Goal: Communication & Community: Share content

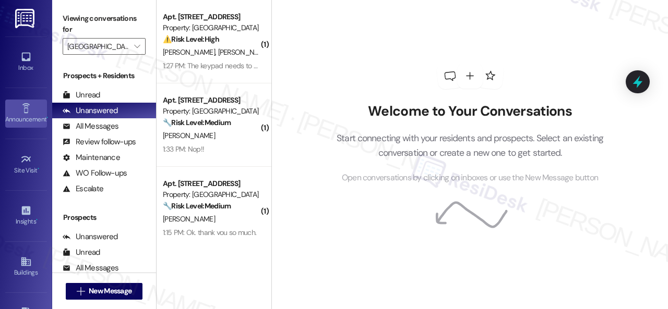
click at [21, 108] on icon at bounding box center [25, 108] width 11 height 11
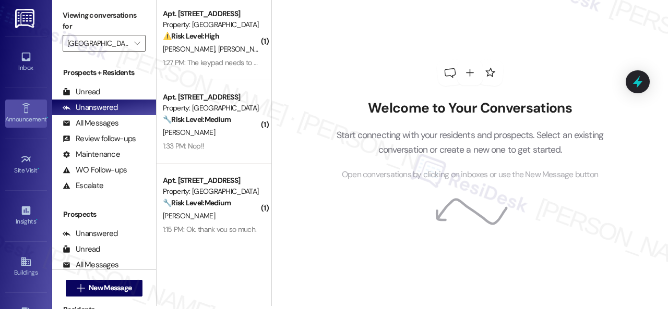
scroll to position [98, 0]
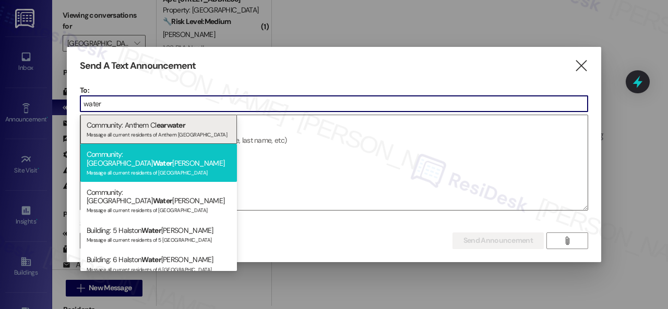
type input "water"
click at [123, 159] on div "Community: Halston Water leigh Message all current residents of [GEOGRAPHIC_DAT…" at bounding box center [158, 163] width 157 height 38
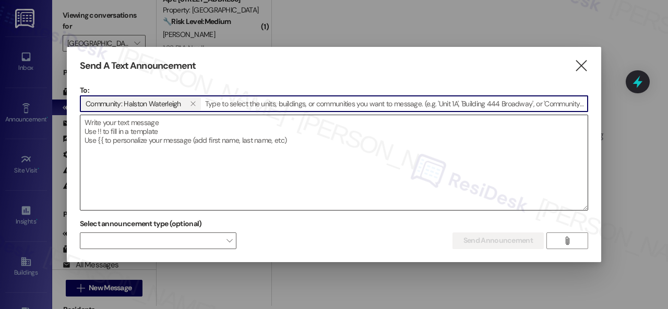
click at [160, 139] on textarea at bounding box center [333, 162] width 507 height 95
paste textarea "Hi {{first_name}}, Pop-Up Stand: Windols Goods Ice Cream will be at the communi…"
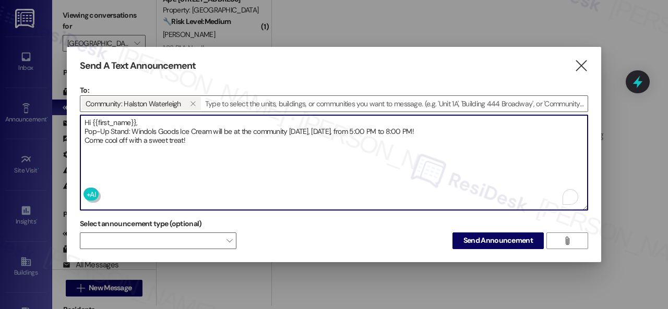
click at [162, 117] on textarea "Hi {{first_name}}, Pop-Up Stand: Windols Goods Ice Cream will be at the communi…" at bounding box center [333, 162] width 507 height 95
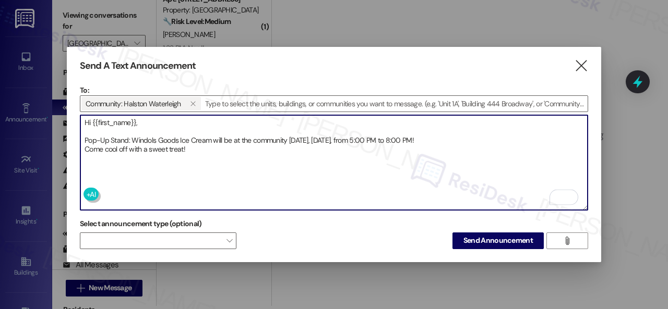
click at [473, 135] on textarea "Hi {{first_name}}, Pop-Up Stand: Windols Goods Ice Cream will be at the communi…" at bounding box center [333, 162] width 507 height 95
type textarea "Hi {{first_name}}, Pop-Up Stand: Windols Goods Ice Cream will be at the communi…"
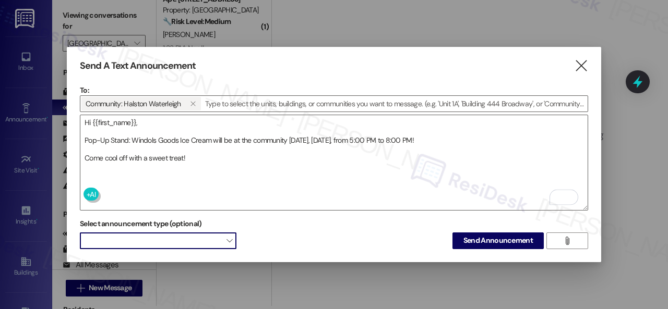
click at [172, 239] on span at bounding box center [158, 241] width 157 height 17
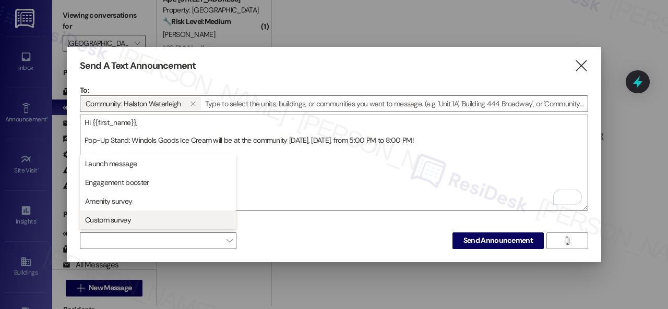
click at [118, 213] on button "Custom survey" at bounding box center [158, 220] width 157 height 19
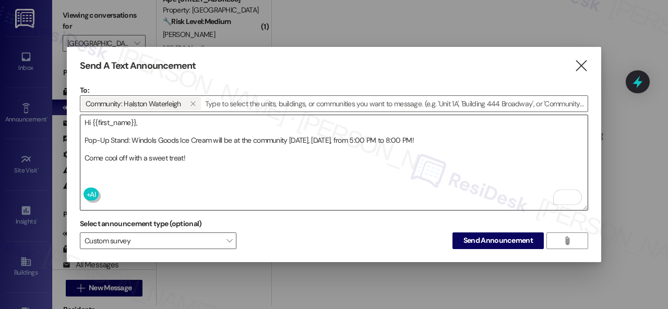
click at [292, 174] on textarea "Hi {{first_name}}, Pop-Up Stand: Windols Goods Ice Cream will be at the communi…" at bounding box center [333, 162] width 507 height 95
click at [479, 239] on span "Send Announcement" at bounding box center [497, 240] width 69 height 11
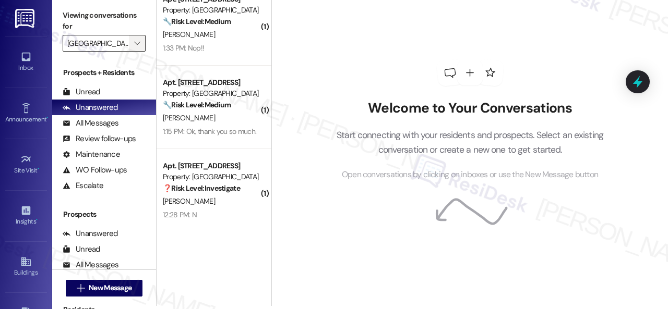
click at [140, 41] on icon "" at bounding box center [137, 43] width 6 height 8
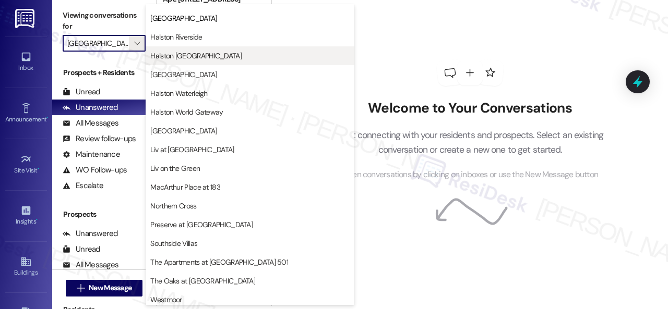
scroll to position [451, 0]
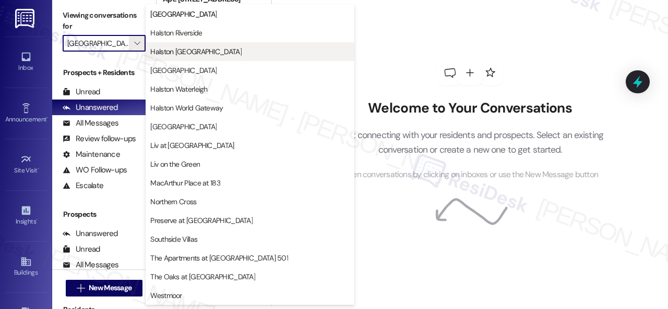
click at [198, 94] on button "Halston Waterleigh" at bounding box center [250, 89] width 209 height 19
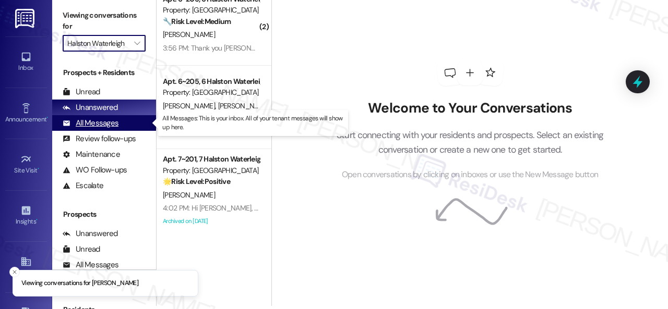
click at [116, 121] on div "All Messages" at bounding box center [91, 123] width 56 height 11
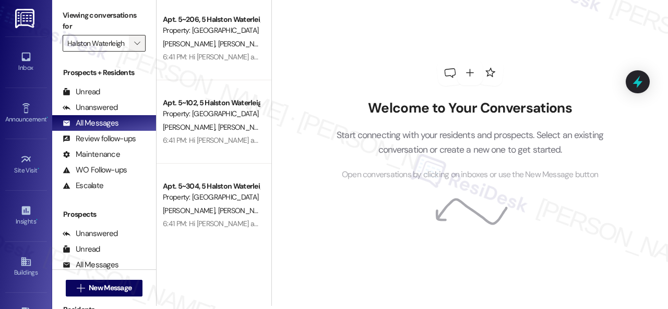
click at [138, 45] on icon "" at bounding box center [137, 43] width 6 height 8
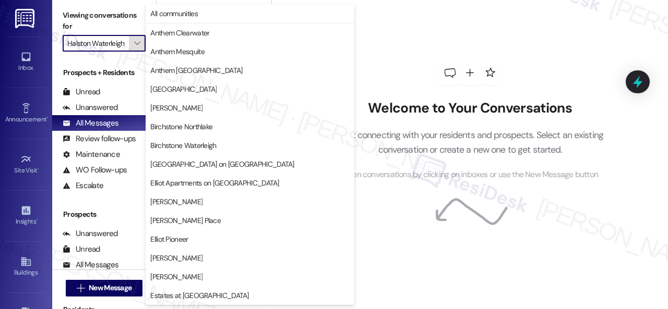
scroll to position [357, 0]
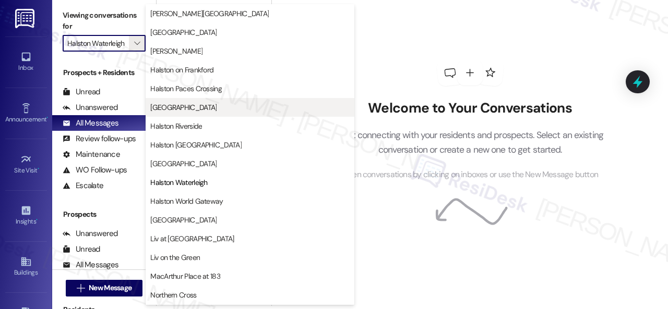
click at [178, 106] on span "[GEOGRAPHIC_DATA]" at bounding box center [183, 107] width 66 height 10
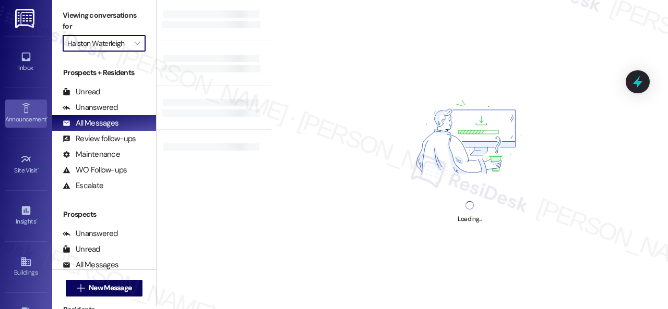
type input "[GEOGRAPHIC_DATA]"
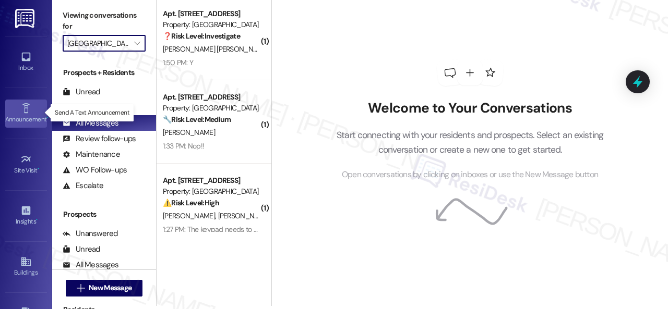
click at [20, 103] on icon at bounding box center [25, 108] width 11 height 11
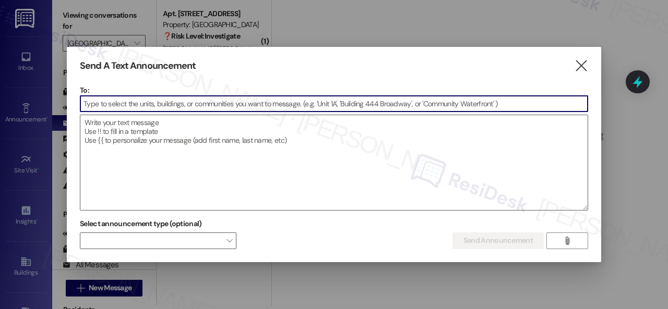
click at [150, 102] on input at bounding box center [333, 104] width 507 height 16
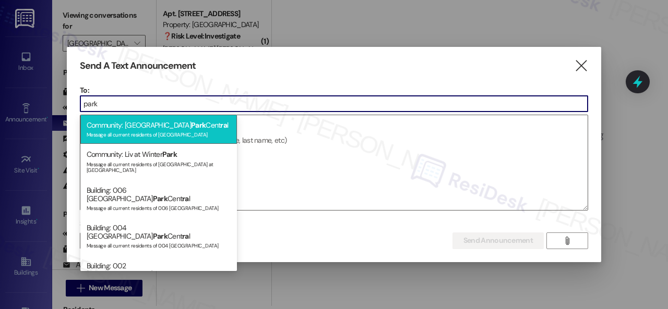
type input "park"
click at [191, 129] on span "Park" at bounding box center [198, 125] width 15 height 9
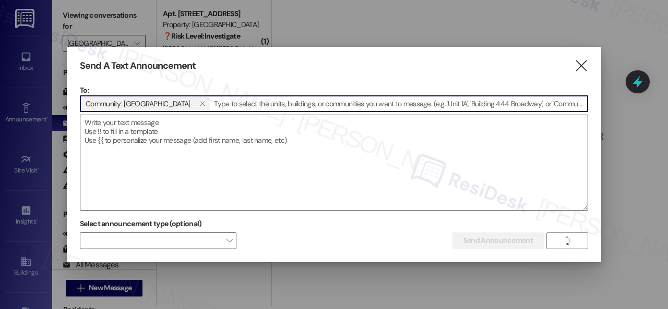
click at [178, 134] on textarea at bounding box center [333, 162] width 507 height 95
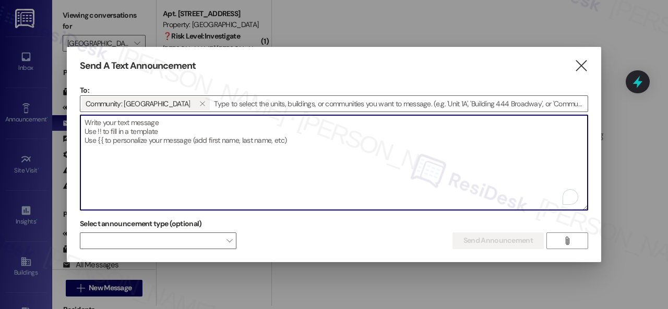
paste textarea "Hi {{first_name}}, WingKing Food Truck will be at the Office [DATE], [DATE], fr…"
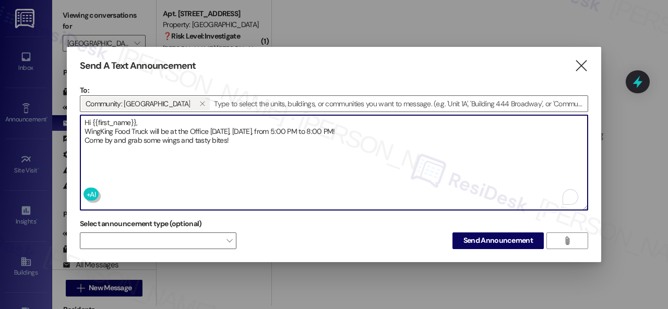
click at [161, 117] on textarea "Hi {{first_name}}, WingKing Food Truck will be at the Office [DATE], [DATE], fr…" at bounding box center [333, 162] width 507 height 95
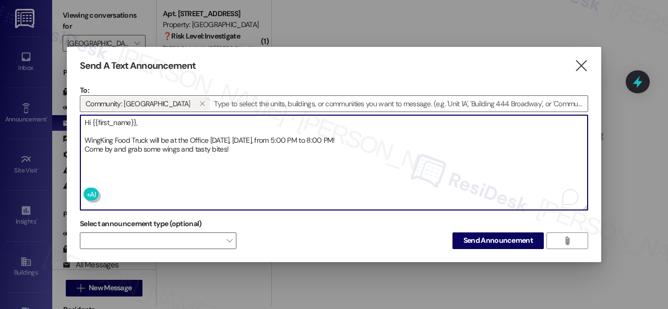
click at [392, 136] on textarea "Hi {{first_name}}, WingKing Food Truck will be at the Office [DATE], [DATE], fr…" at bounding box center [333, 162] width 507 height 95
type textarea "Hi {{first_name}}, WingKing Food Truck will be at the Office [DATE], [DATE], fr…"
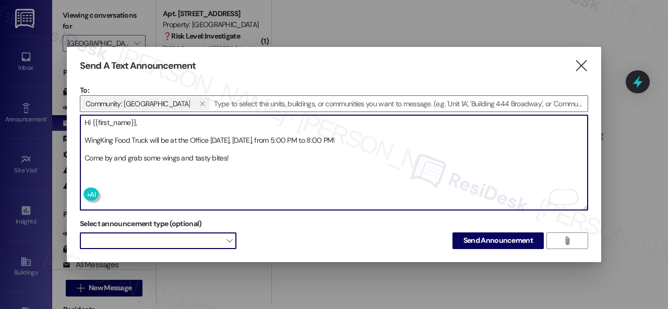
click at [172, 242] on span at bounding box center [158, 241] width 157 height 17
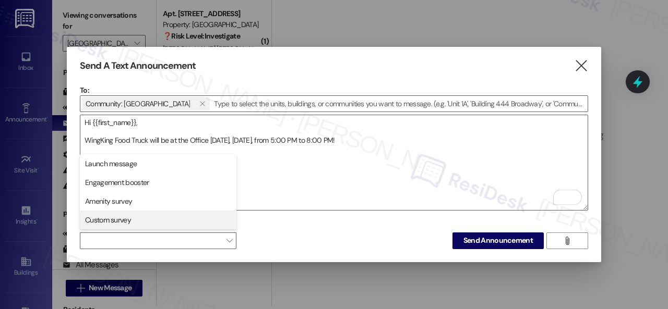
click at [117, 216] on span "Custom survey" at bounding box center [108, 220] width 46 height 10
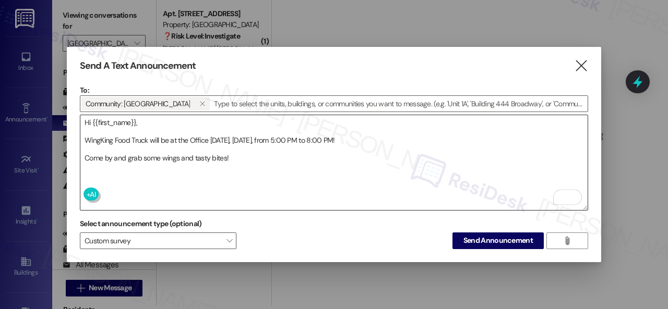
click at [304, 162] on textarea "Hi {{first_name}}, WingKing Food Truck will be at the Office [DATE], [DATE], fr…" at bounding box center [333, 162] width 507 height 95
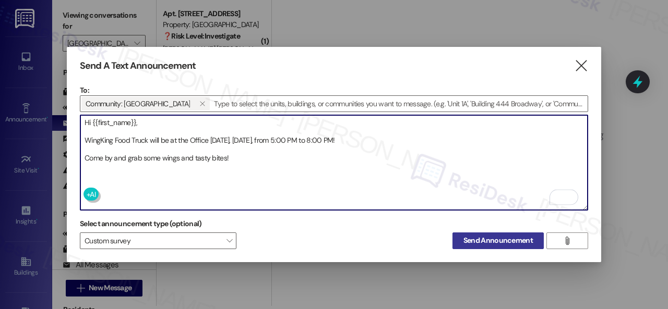
click at [476, 239] on span "Send Announcement" at bounding box center [497, 240] width 69 height 11
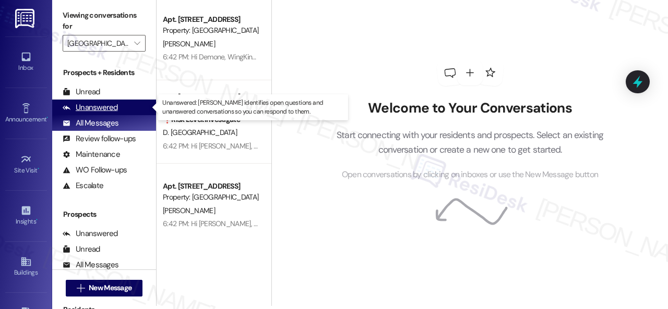
click at [109, 109] on div "Unanswered" at bounding box center [90, 107] width 55 height 11
